Goal: Find specific page/section: Find specific page/section

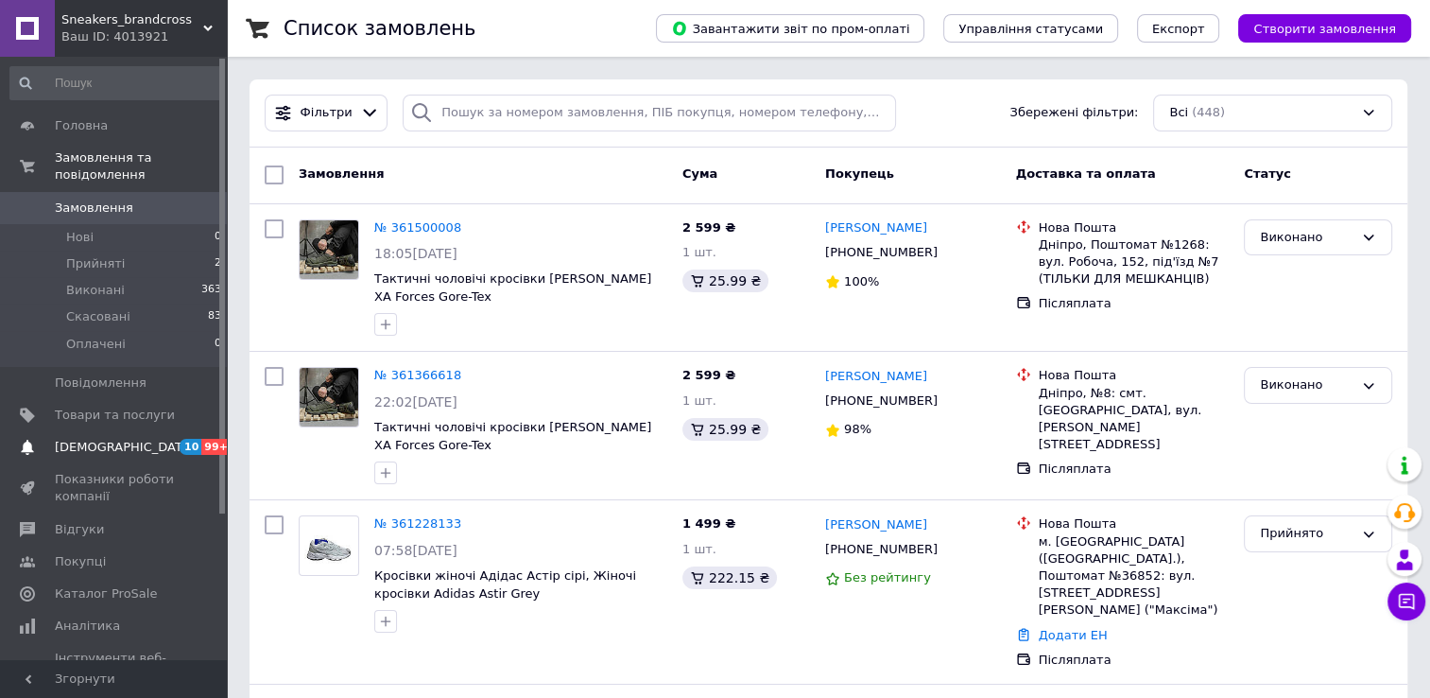
click at [116, 439] on span "[DEMOGRAPHIC_DATA]" at bounding box center [125, 447] width 140 height 17
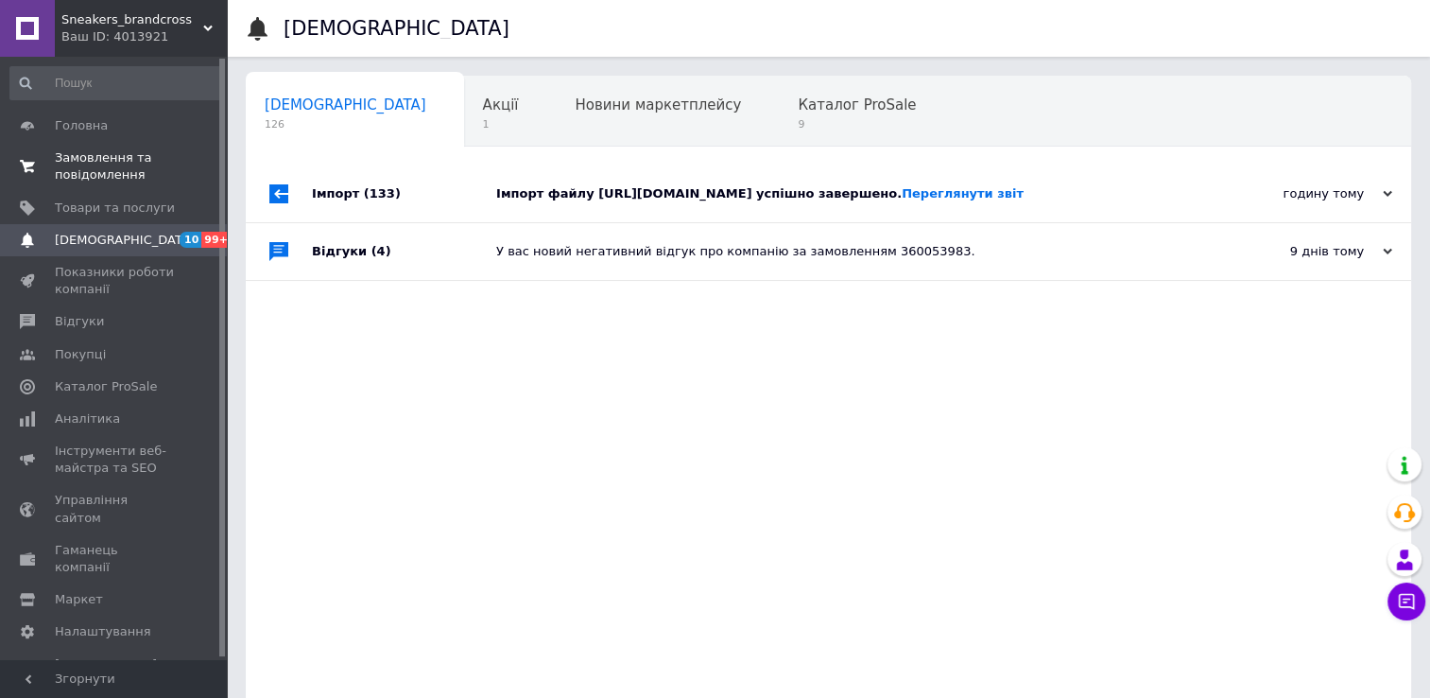
click at [122, 159] on span "Замовлення та повідомлення" at bounding box center [115, 166] width 120 height 34
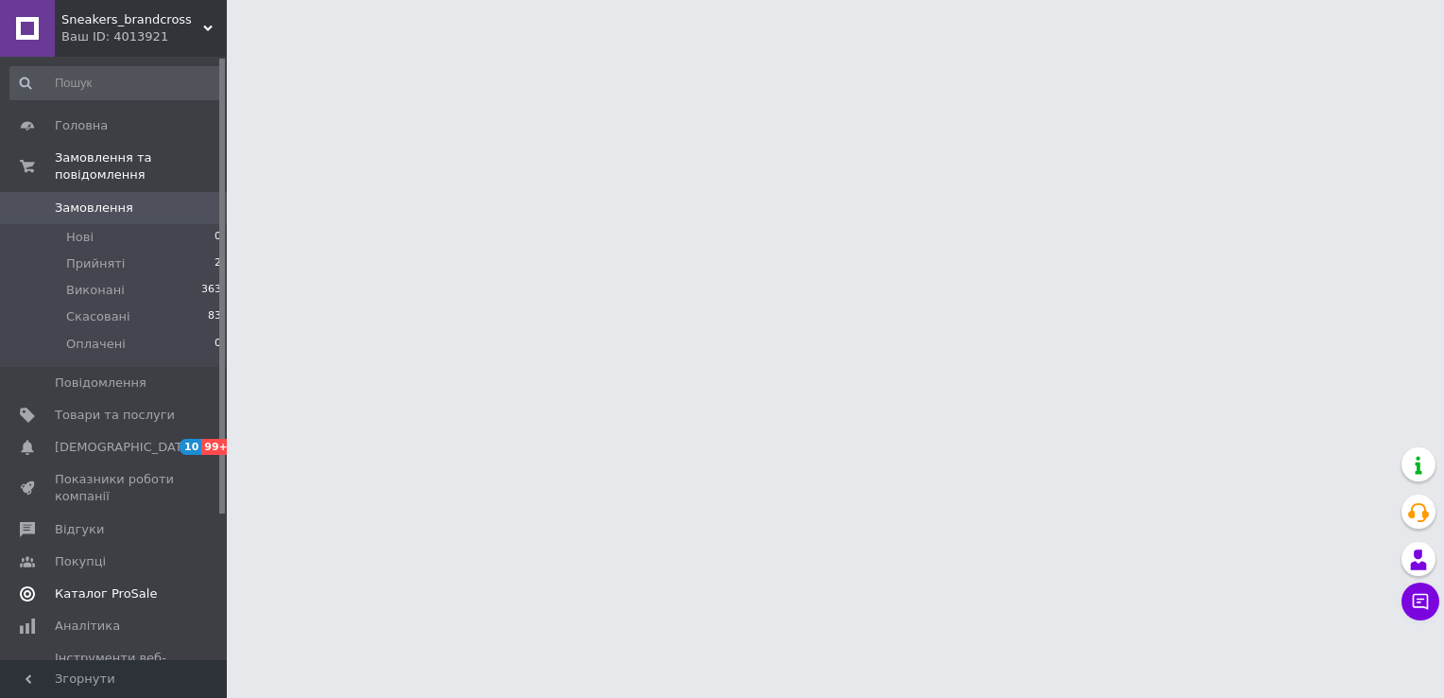
click at [121, 585] on span "Каталог ProSale" at bounding box center [106, 593] width 102 height 17
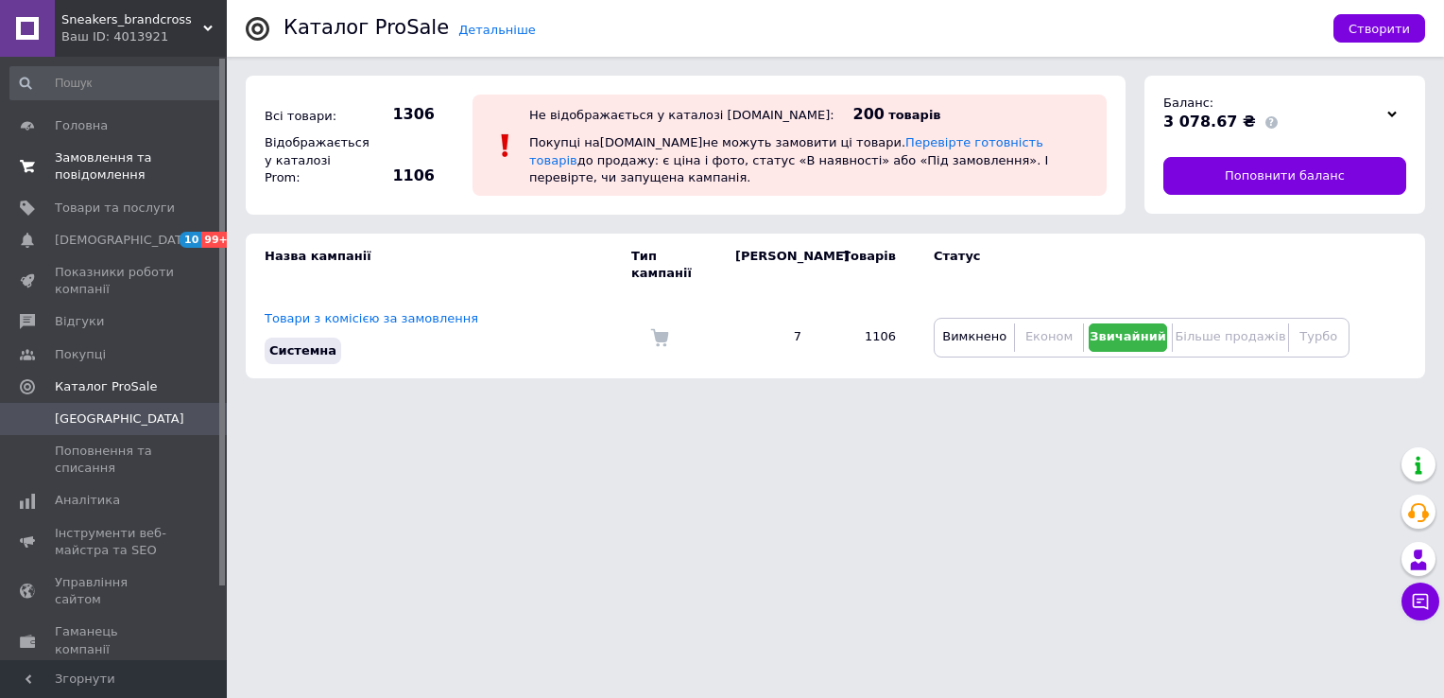
click at [127, 160] on span "Замовлення та повідомлення" at bounding box center [115, 166] width 120 height 34
